Goal: Find specific page/section: Find specific page/section

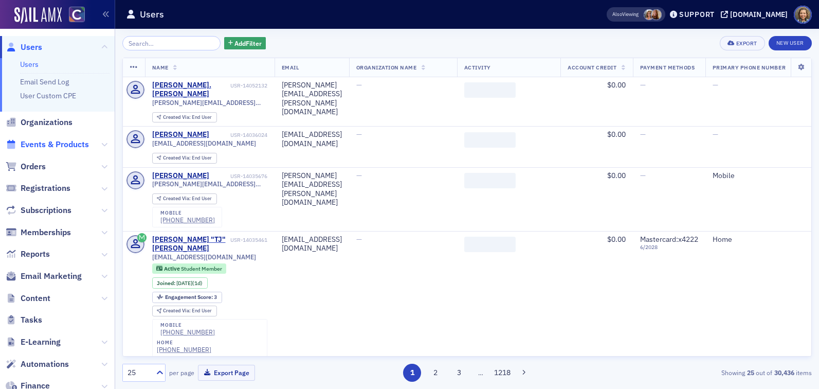
click at [61, 145] on span "Events & Products" at bounding box center [55, 144] width 68 height 11
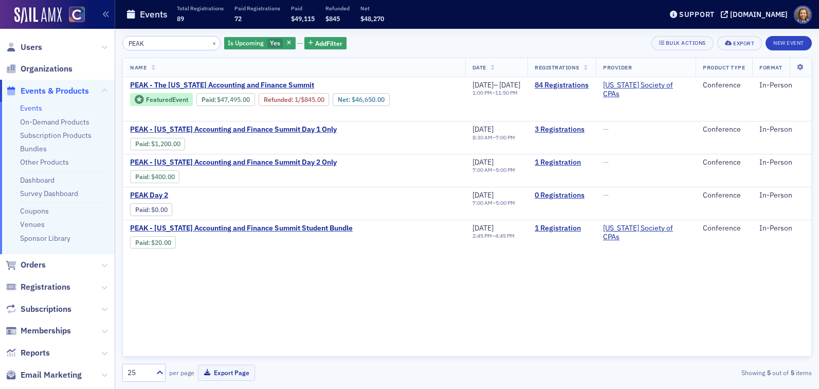
drag, startPoint x: 167, startPoint y: 43, endPoint x: 94, endPoint y: 31, distance: 74.0
click at [94, 31] on div "Users Organizations Events & Products Events On-Demand Products Subscription Pr…" at bounding box center [409, 194] width 819 height 389
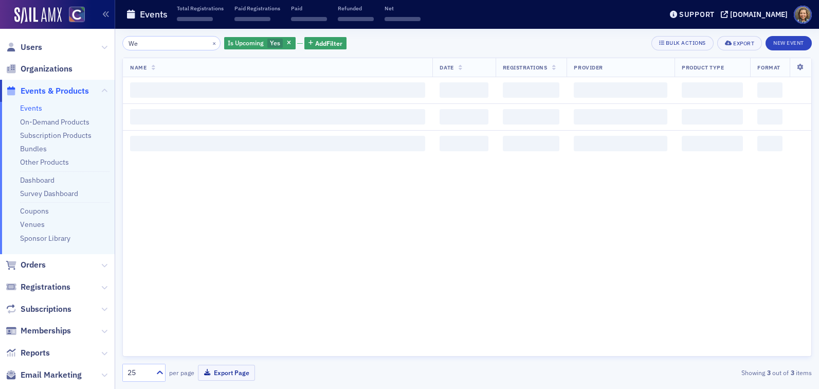
type input "W"
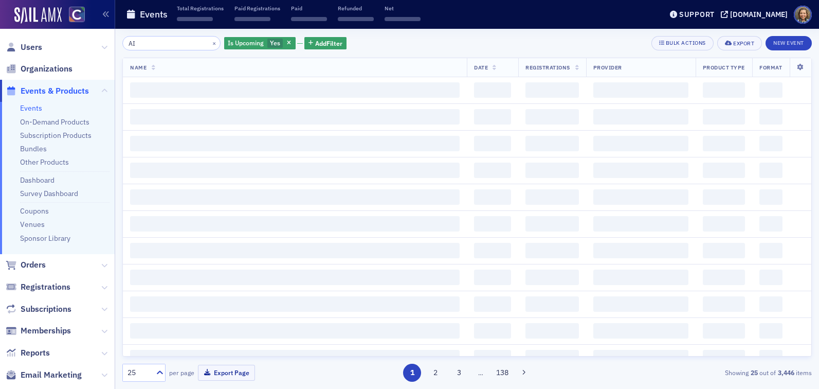
type input "A"
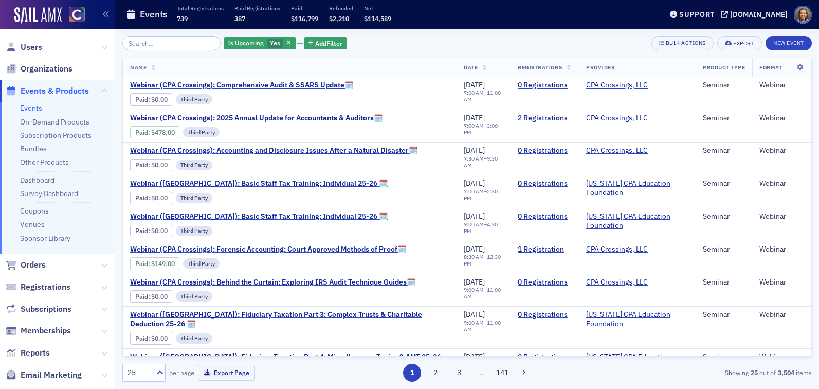
click at [34, 109] on link "Events" at bounding box center [31, 107] width 22 height 9
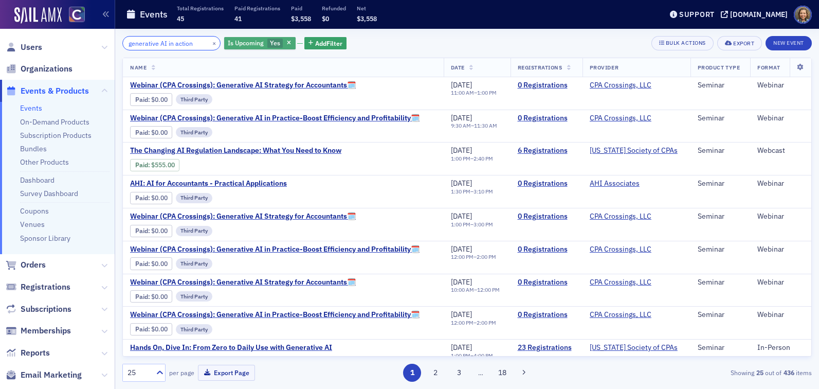
type input "generative AI in action"
click at [210, 43] on button "×" at bounding box center [214, 42] width 9 height 9
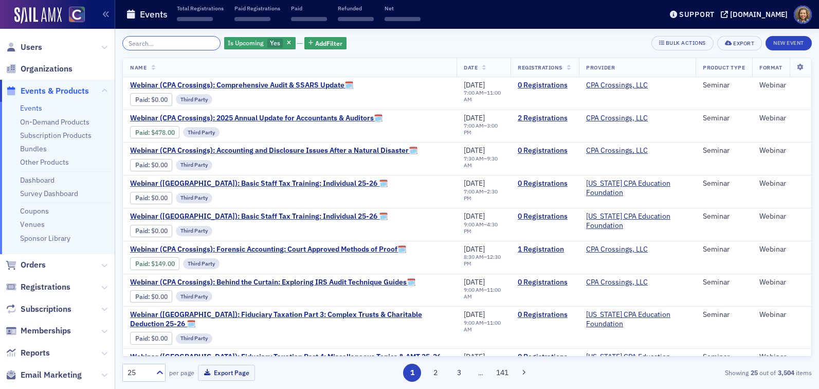
click at [172, 44] on input "search" at bounding box center [171, 43] width 98 height 14
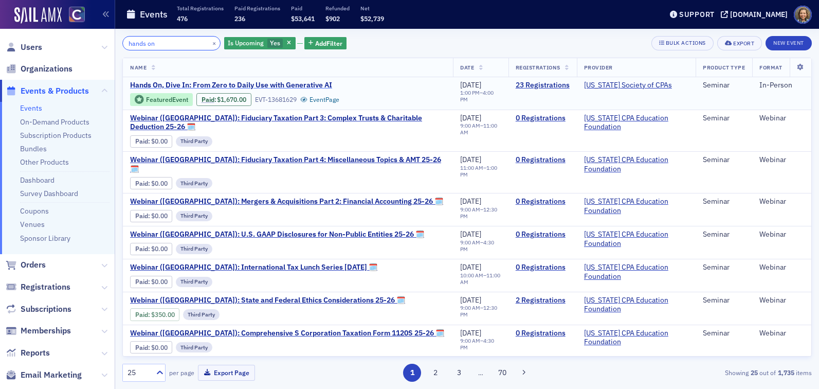
type input "hands on"
click at [268, 81] on span "Hands On, Dive In: From Zero to Daily Use with Generative AI" at bounding box center [231, 85] width 202 height 9
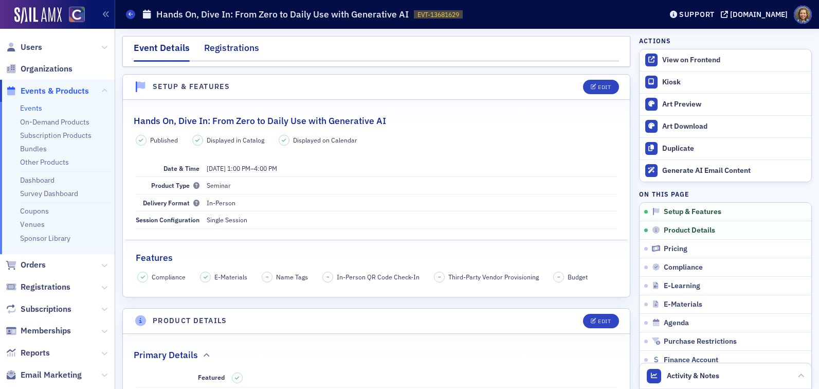
click at [232, 50] on div "Registrations" at bounding box center [231, 50] width 55 height 19
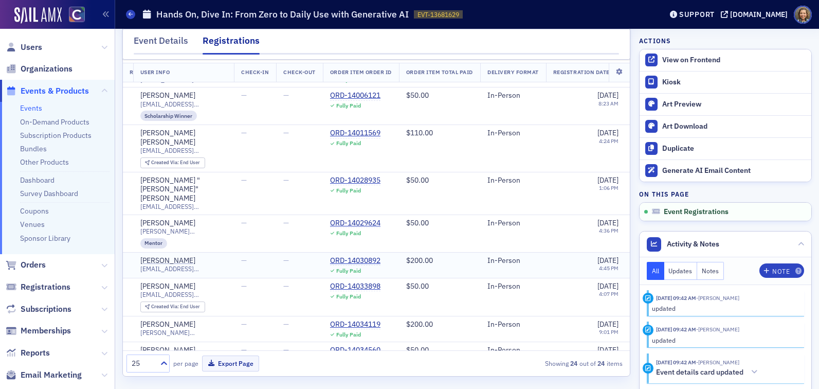
scroll to position [471, 0]
